Goal: Use online tool/utility: Utilize a website feature to perform a specific function

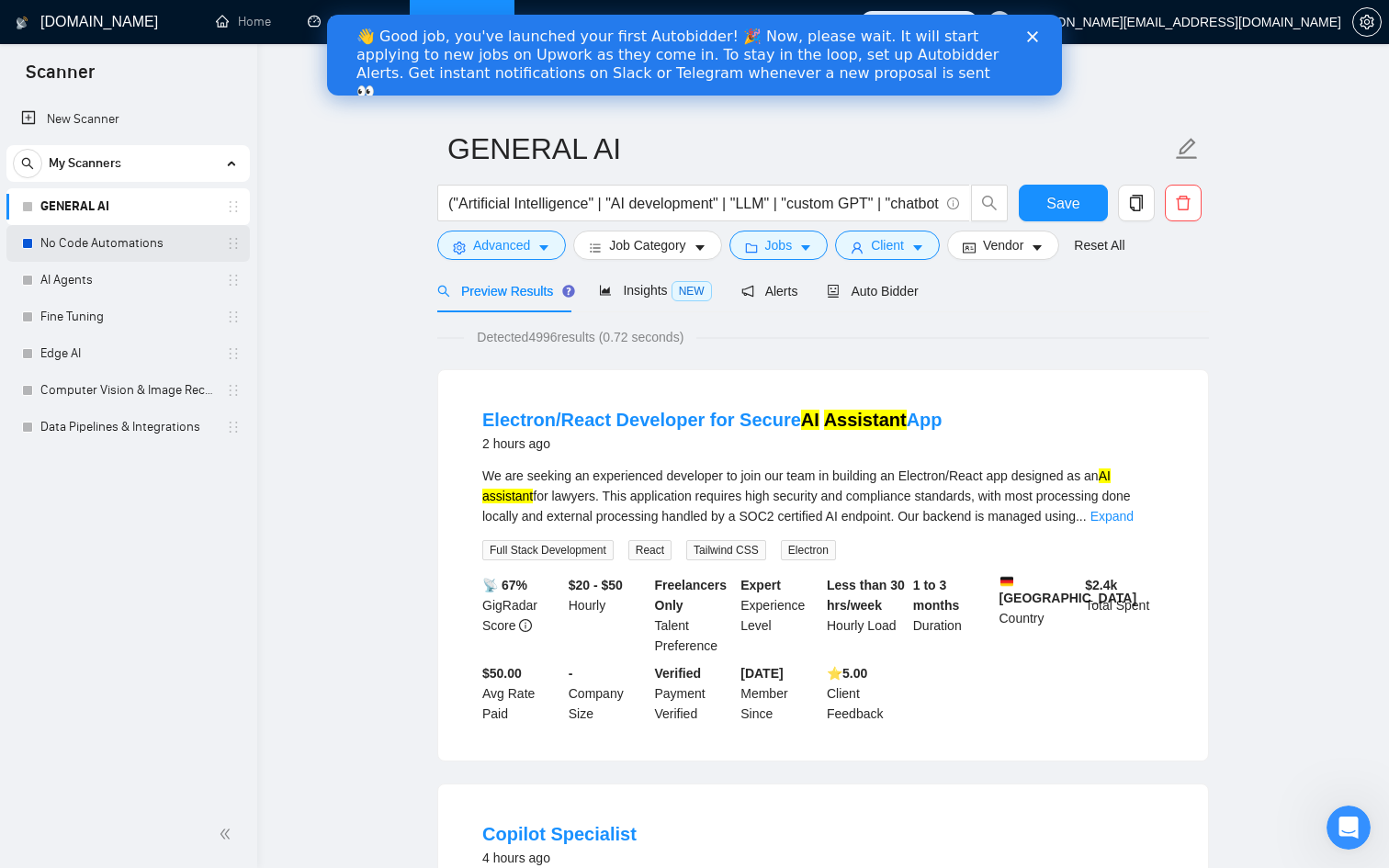
click at [138, 241] on link "No Code Automations" at bounding box center [127, 244] width 174 height 37
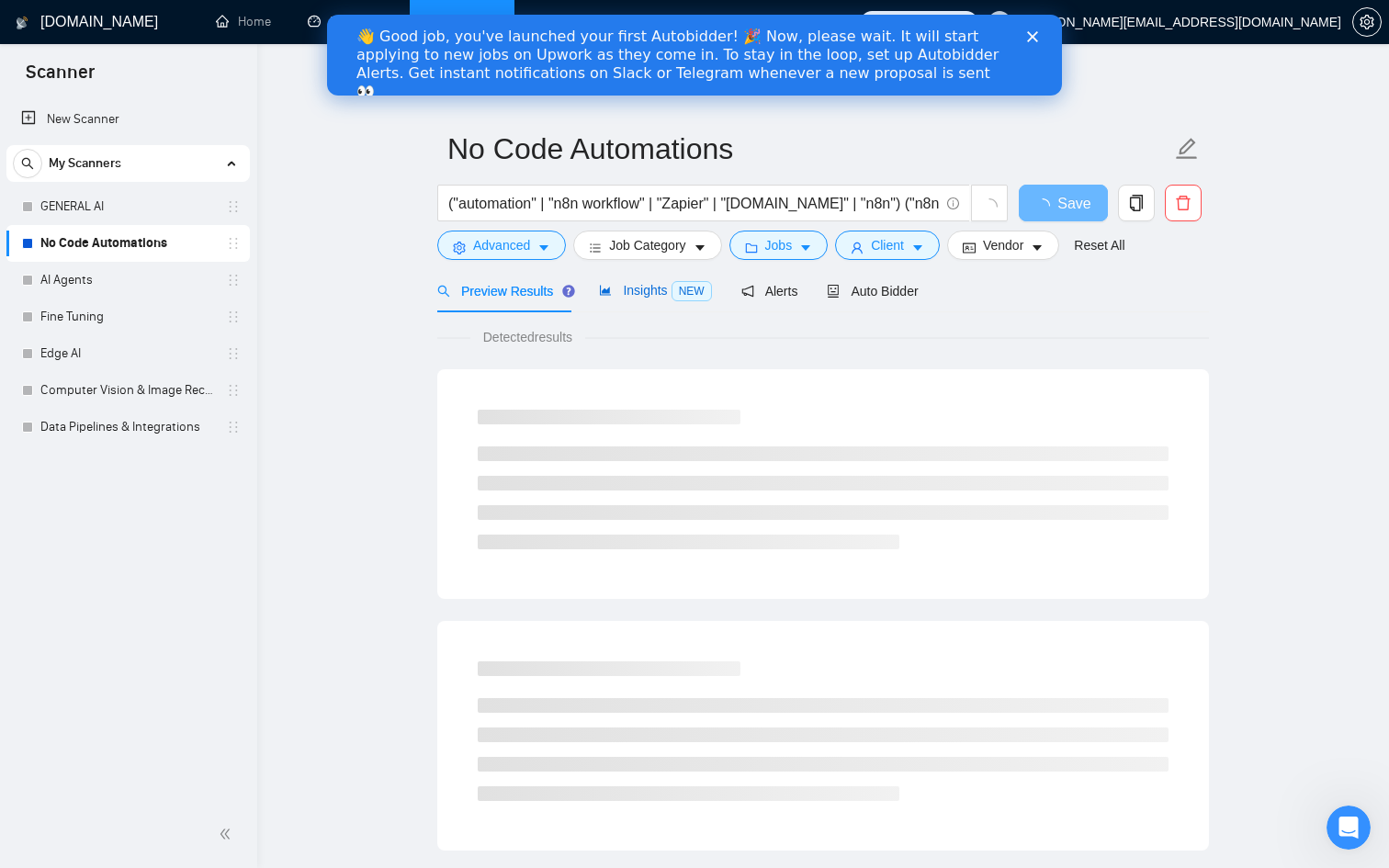
click at [637, 289] on span "Insights NEW" at bounding box center [655, 290] width 112 height 14
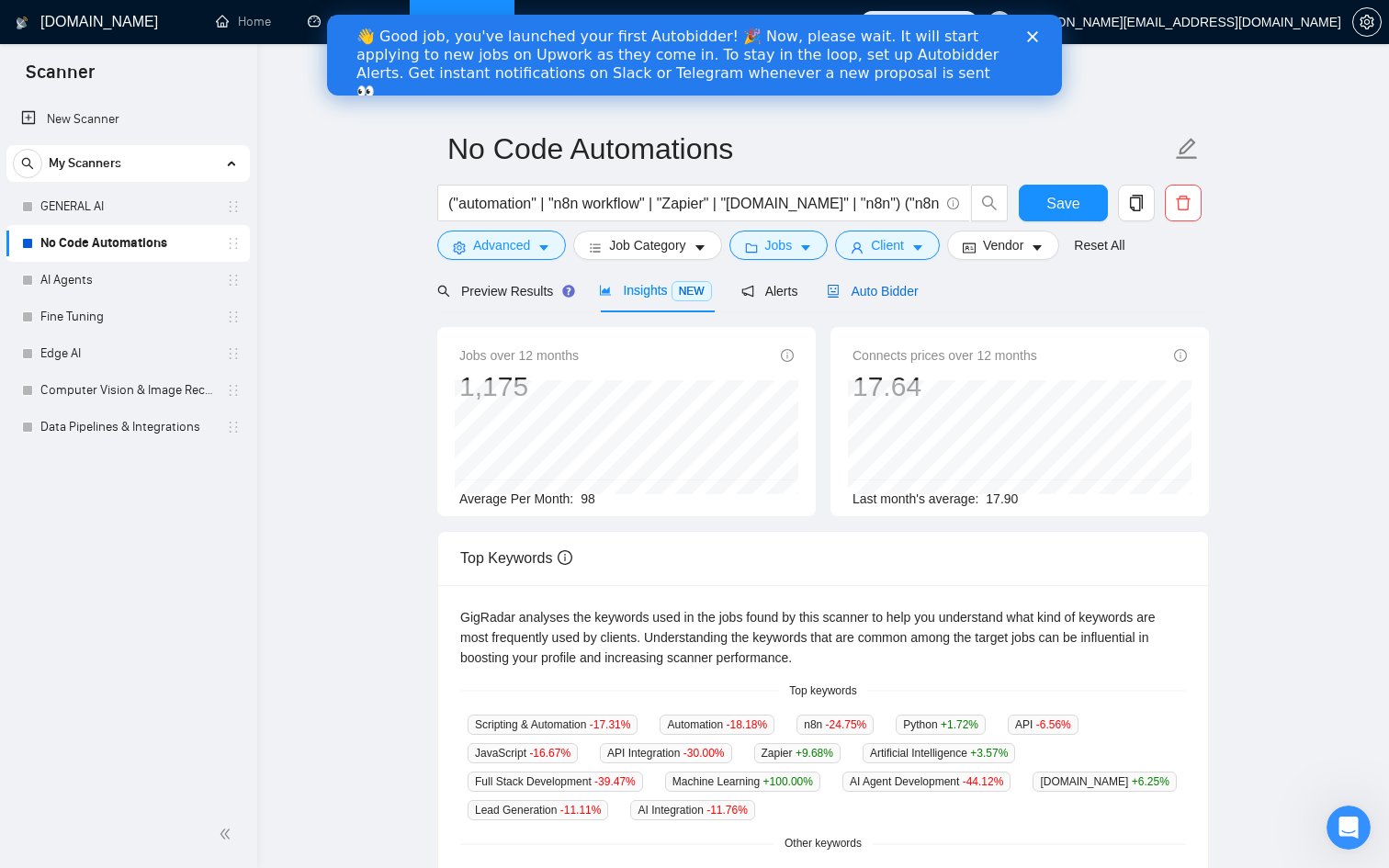
click at [883, 290] on span "Auto Bidder" at bounding box center [872, 291] width 91 height 14
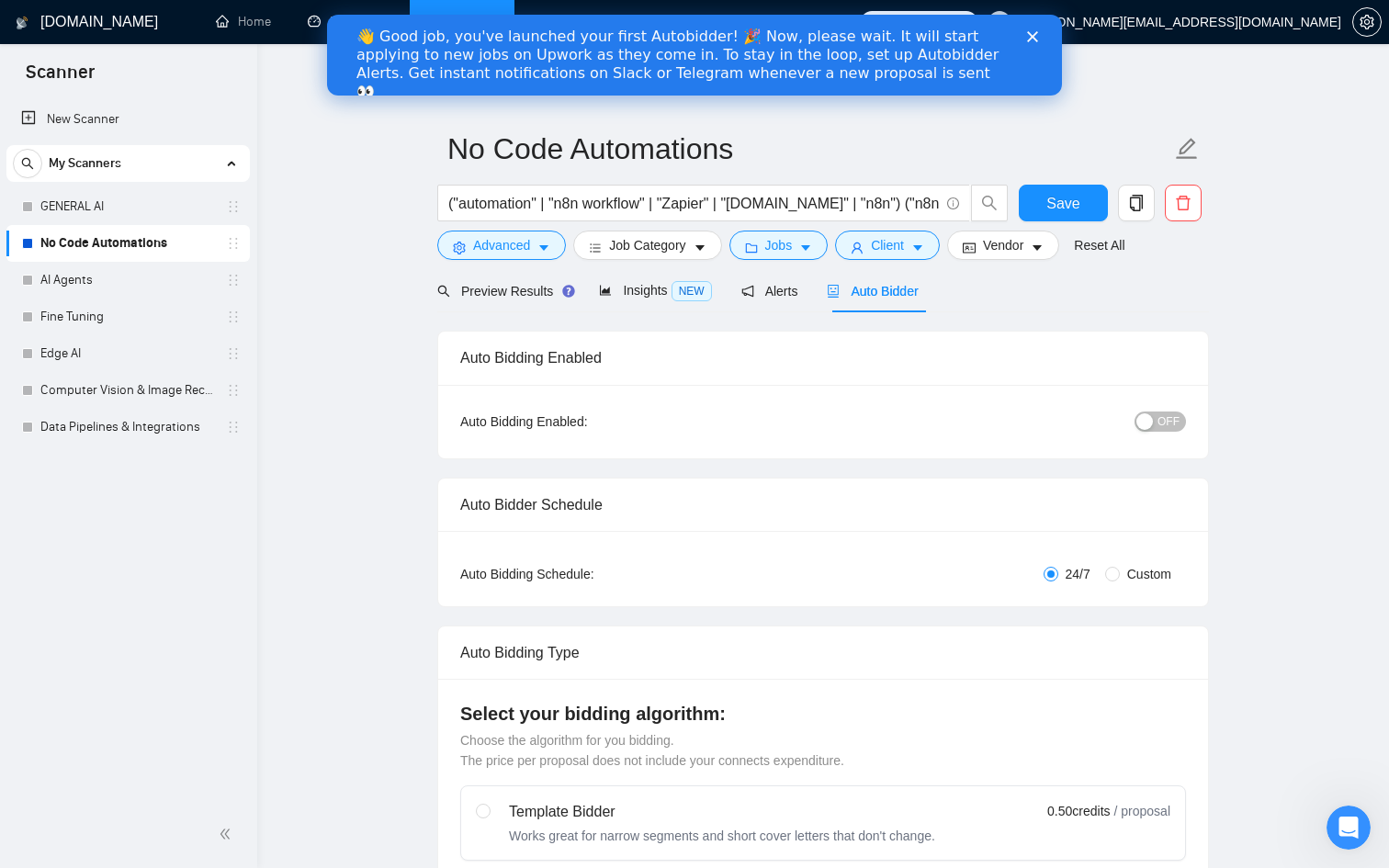
checkbox input "true"
click at [495, 288] on span "Preview Results" at bounding box center [503, 291] width 132 height 14
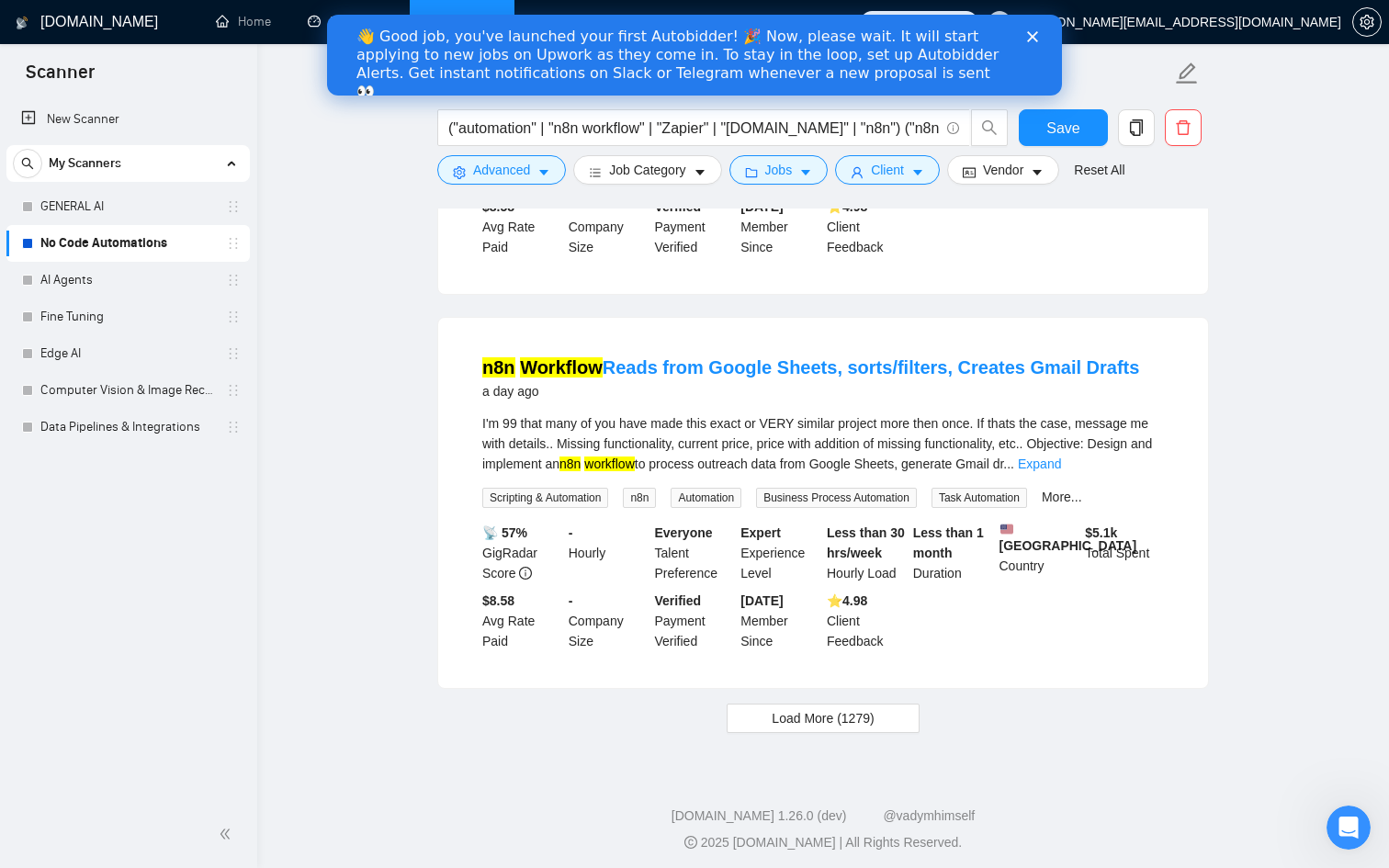
scroll to position [3740, 0]
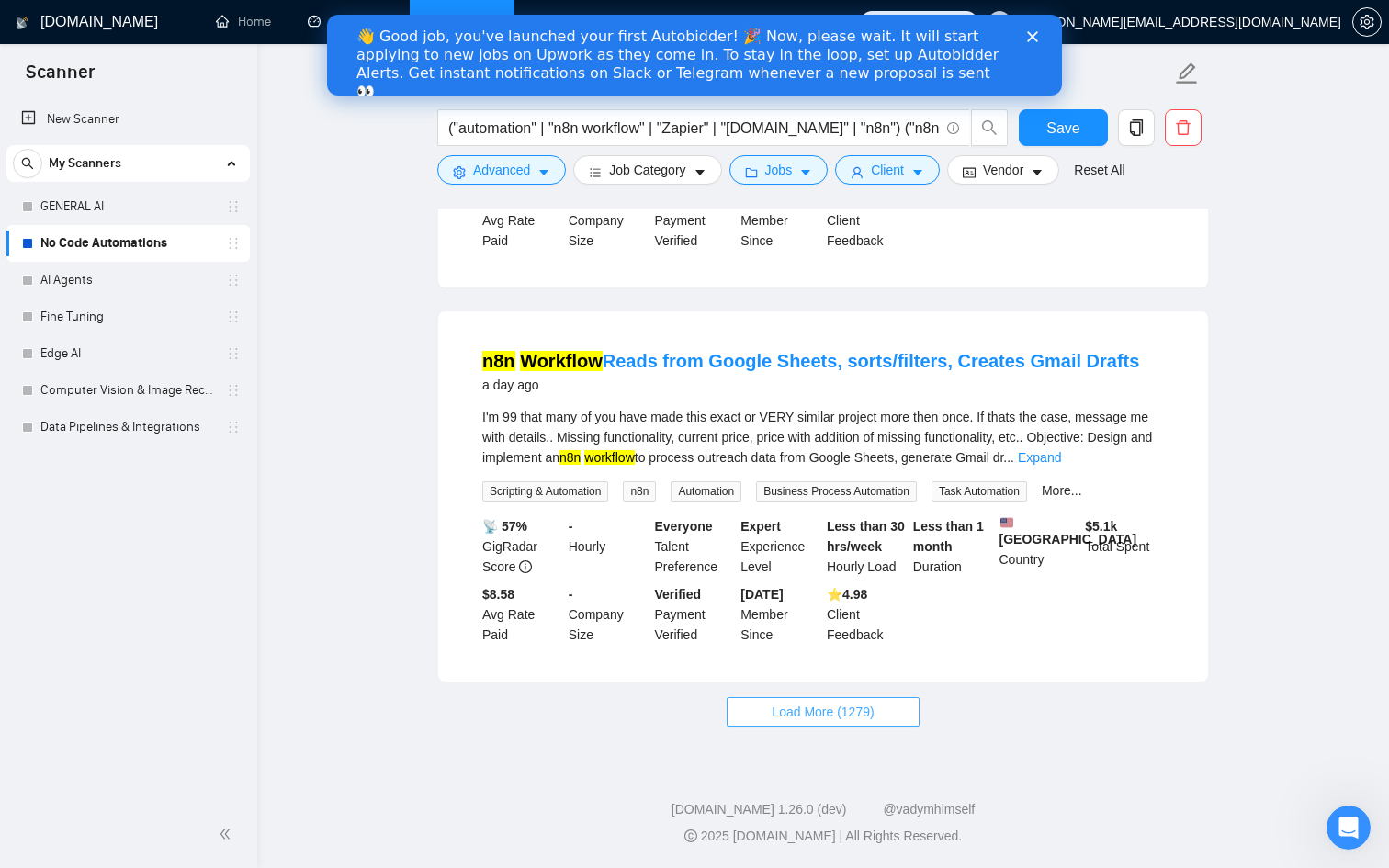
click at [795, 699] on button "Load More (1279)" at bounding box center [822, 712] width 192 height 30
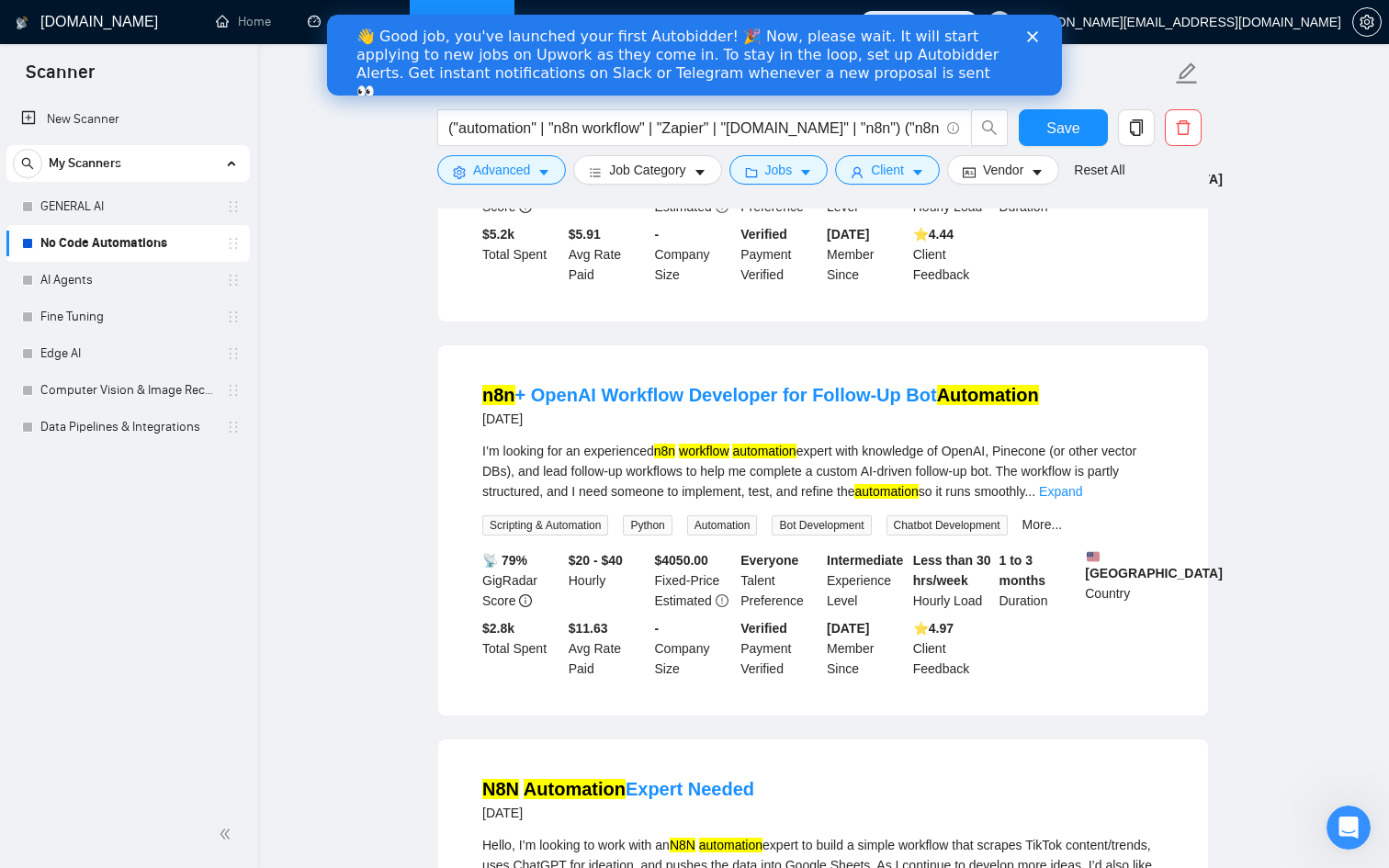
scroll to position [5615, 0]
